Goal: Task Accomplishment & Management: Manage account settings

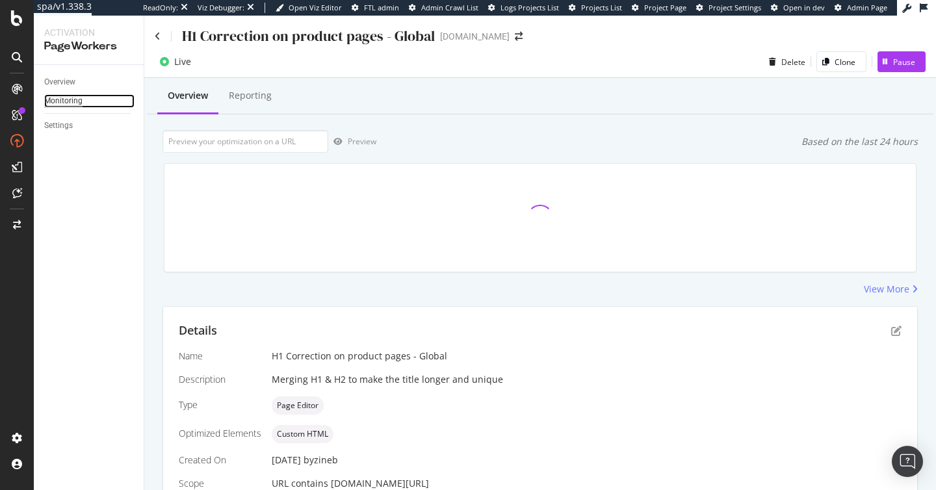
click at [55, 104] on div "Monitoring" at bounding box center [63, 101] width 38 height 14
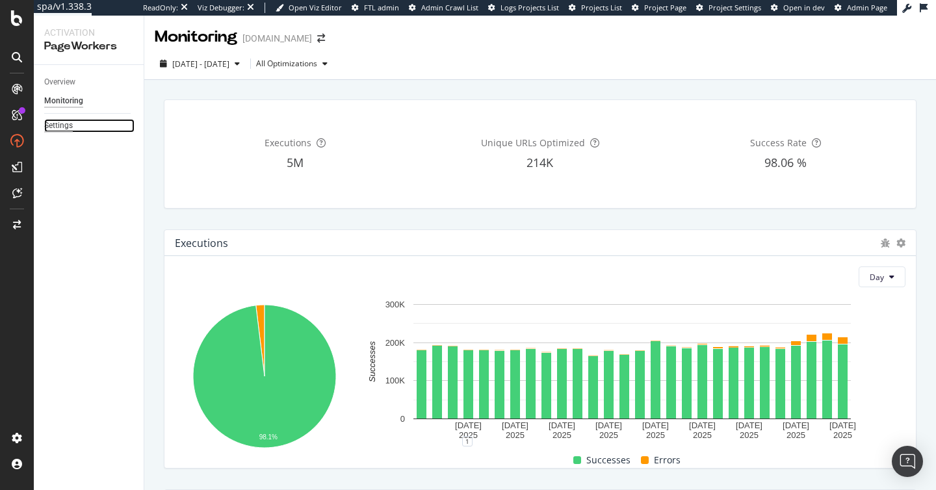
click at [48, 125] on div "Settings" at bounding box center [58, 126] width 29 height 14
